Goal: Information Seeking & Learning: Learn about a topic

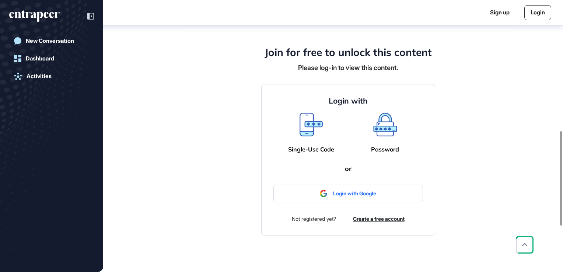
scroll to position [372, 0]
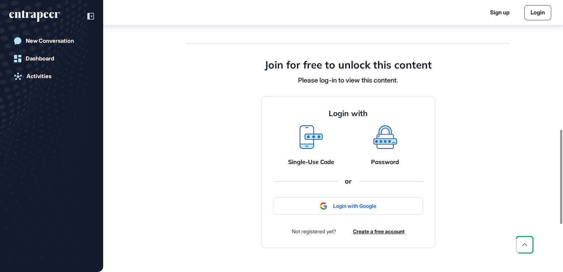
drag, startPoint x: 331, startPoint y: 208, endPoint x: 343, endPoint y: 209, distance: 11.8
drag, startPoint x: 343, startPoint y: 209, endPoint x: 228, endPoint y: 203, distance: 115.1
click at [228, 203] on div "Join for free to unlock this content Please log-in to view this content. Login …" at bounding box center [347, 175] width 323 height 293
click at [387, 153] on div "Password" at bounding box center [385, 145] width 52 height 40
click at [383, 143] on icon at bounding box center [384, 135] width 21 height 16
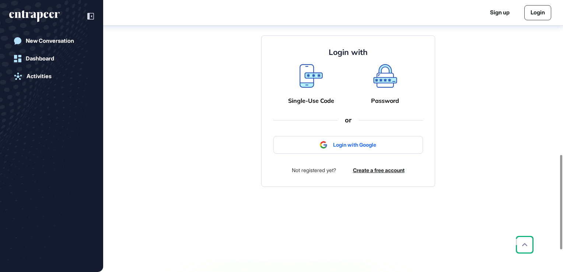
scroll to position [446, 0]
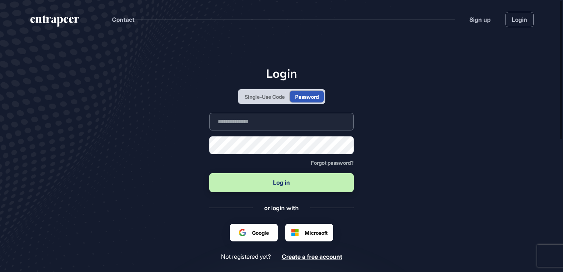
click at [234, 125] on input "text" at bounding box center [281, 122] width 144 height 18
type input "**********"
click at [252, 188] on button "Log in" at bounding box center [281, 182] width 144 height 19
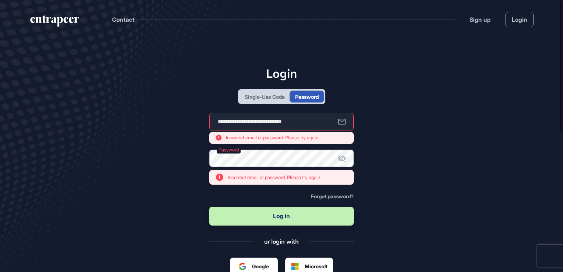
click at [194, 144] on main "**********" at bounding box center [281, 212] width 563 height 347
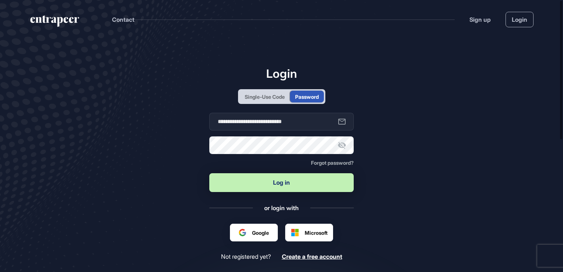
click at [276, 182] on button "Log in" at bounding box center [281, 182] width 144 height 19
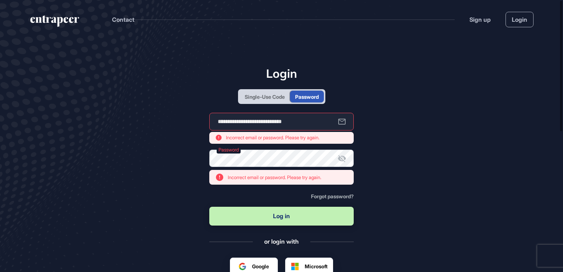
click at [192, 152] on main "**********" at bounding box center [281, 212] width 563 height 347
click at [246, 215] on button "Log in" at bounding box center [281, 216] width 144 height 19
click at [317, 194] on span "Forgot password?" at bounding box center [332, 196] width 43 height 6
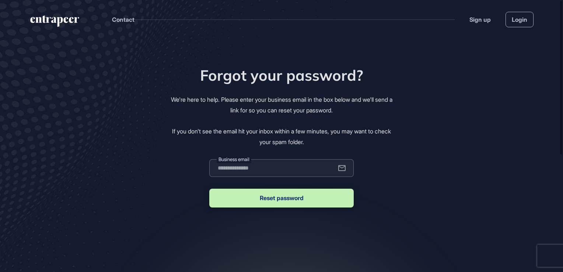
click at [274, 171] on input "email" at bounding box center [281, 168] width 144 height 18
type input "**********"
click at [248, 200] on button "Reset password" at bounding box center [281, 198] width 144 height 19
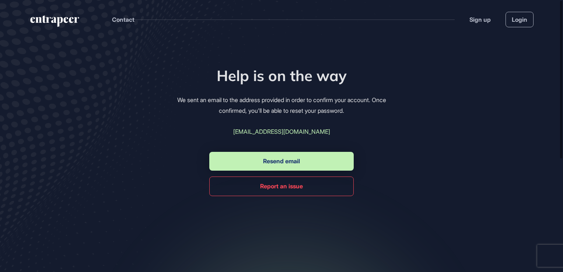
click at [252, 161] on button "Resend email" at bounding box center [281, 161] width 144 height 19
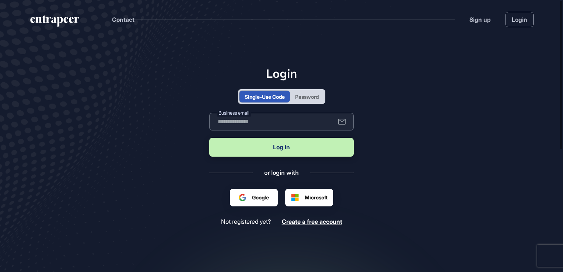
click at [249, 127] on input "text" at bounding box center [281, 122] width 144 height 18
type input "**********"
click at [261, 147] on button "Log in" at bounding box center [281, 147] width 144 height 19
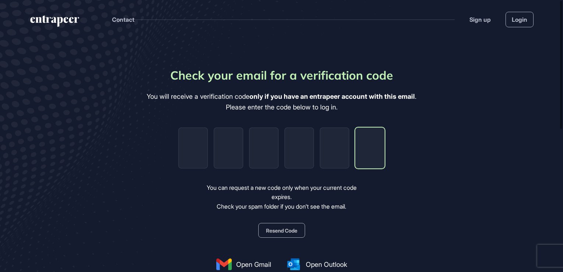
paste input "*"
type input "*"
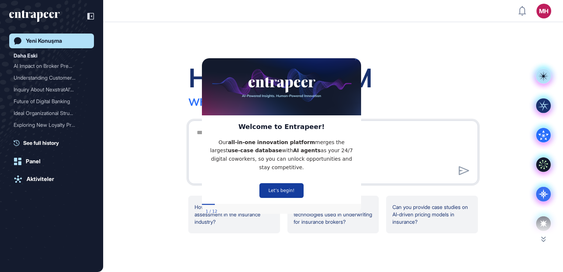
click at [281, 184] on button "Let’s begin!" at bounding box center [281, 190] width 44 height 15
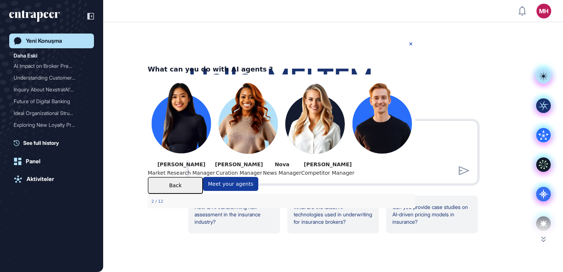
click at [258, 191] on button "Meet your agents" at bounding box center [230, 184] width 55 height 14
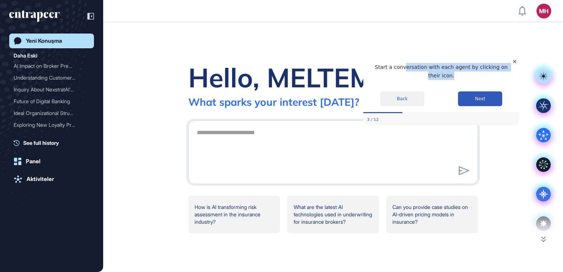
drag, startPoint x: 398, startPoint y: 67, endPoint x: 201, endPoint y: 94, distance: 198.8
click at [356, 94] on html "Start a conversation with each agent by clicking on their icon. Back Next 3 / 12" at bounding box center [441, 83] width 171 height 69
click at [513, 61] on icon "Close Preview" at bounding box center [514, 61] width 3 height 3
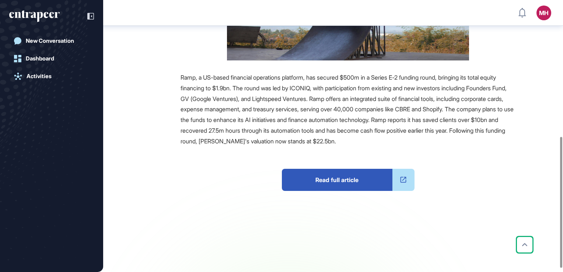
scroll to position [290, 0]
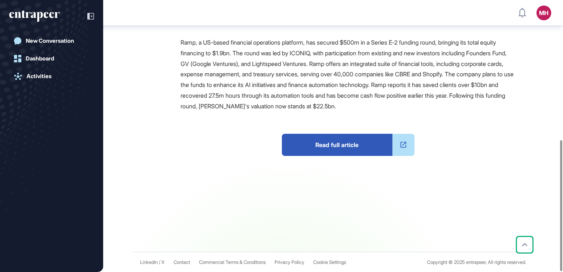
click at [301, 148] on span "Read full article" at bounding box center [337, 145] width 111 height 22
